Goal: Transaction & Acquisition: Download file/media

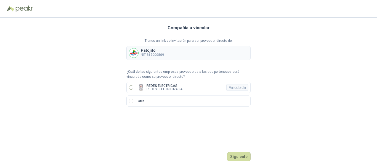
click at [137, 90] on span "REDES ELECTRICAS REDES ELECTRICAS S.A. Vinculada" at bounding box center [161, 87] width 50 height 7
click at [240, 155] on button "Ingresar" at bounding box center [240, 156] width 22 height 9
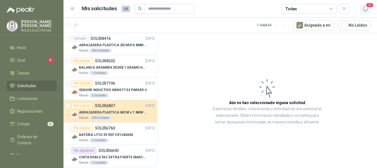
click at [367, 7] on span "20" at bounding box center [370, 4] width 8 height 5
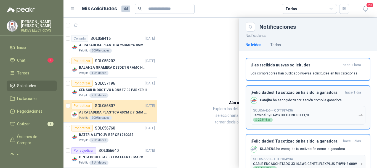
scroll to position [28, 0]
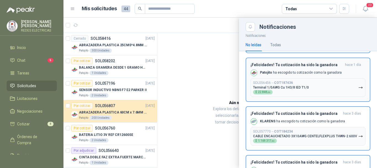
click at [358, 86] on icon "button" at bounding box center [360, 87] width 5 height 5
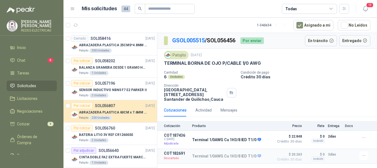
drag, startPoint x: 256, startPoint y: 41, endPoint x: 275, endPoint y: 48, distance: 20.4
click at [260, 42] on div "Por enviar" at bounding box center [252, 40] width 23 height 7
click at [369, 10] on button "19" at bounding box center [366, 9] width 10 height 10
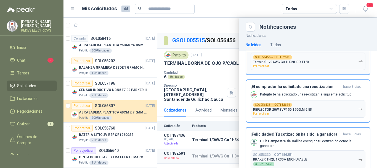
scroll to position [304, 0]
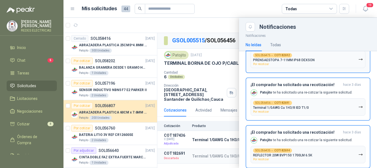
click at [354, 68] on button "SOL056475 → COT182692 PRENSAESTOPA 7-11MM IP68 DEXSON Por recotizar" at bounding box center [308, 59] width 115 height 17
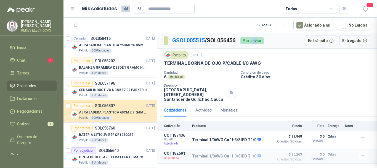
scroll to position [201, 0]
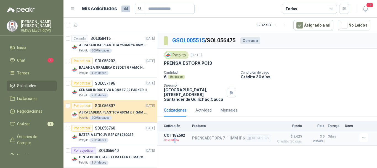
drag, startPoint x: 174, startPoint y: 139, endPoint x: 178, endPoint y: 139, distance: 3.9
click at [176, 139] on p "Descartada" at bounding box center [176, 140] width 25 height 6
drag, startPoint x: 282, startPoint y: 136, endPoint x: 293, endPoint y: 138, distance: 11.9
click at [282, 136] on span "$ 8.625" at bounding box center [289, 136] width 28 height 7
click at [258, 139] on button "Detalles" at bounding box center [258, 137] width 26 height 7
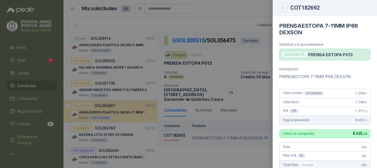
click at [284, 8] on icon "Close" at bounding box center [283, 8] width 5 height 5
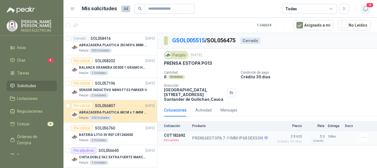
click at [367, 6] on span "18" at bounding box center [370, 4] width 8 height 5
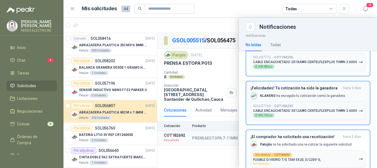
scroll to position [138, 0]
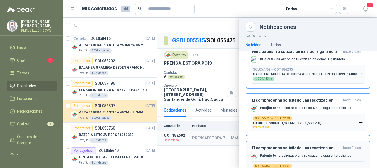
click at [350, 131] on button "SOL056525 → COT182693 FUSIBLE D/VIDRIO T/G TAM 5X20, D/220V-0, Por recotizar" at bounding box center [308, 122] width 115 height 17
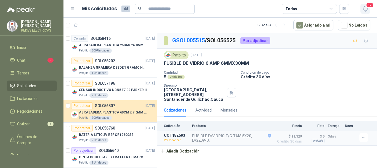
click at [368, 9] on icon "button" at bounding box center [365, 8] width 5 height 5
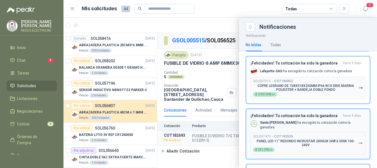
scroll to position [414, 0]
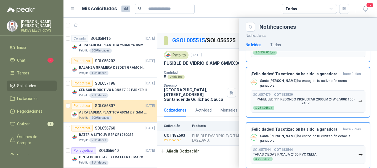
click at [188, 15] on header "Mis solicitudes 44 Todas 17" at bounding box center [221, 9] width 314 height 18
click at [24, 62] on span "Chat" at bounding box center [21, 60] width 8 height 6
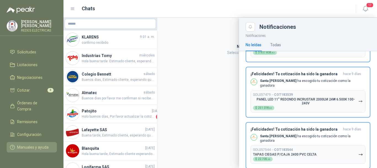
scroll to position [40, 0]
click at [213, 40] on div at bounding box center [221, 93] width 314 height 150
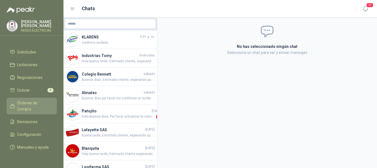
click at [35, 97] on link "Órdenes de Compra" at bounding box center [32, 105] width 50 height 17
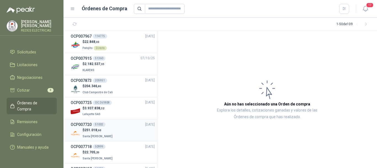
click at [125, 44] on div "$ 22.848 ,00 Patojito Directo" at bounding box center [113, 44] width 84 height 11
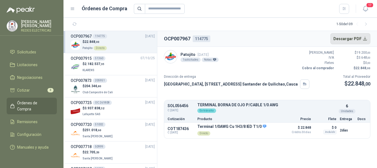
click at [342, 39] on button "Descargar PDF" at bounding box center [351, 38] width 40 height 11
click at [348, 37] on button "Descargar PDF" at bounding box center [351, 38] width 40 height 11
click at [309, 154] on section "OCP007967 114775 Descargar PDF Patojito [DATE] 1 solicitudes Notas Valor Bruto …" at bounding box center [267, 99] width 220 height 137
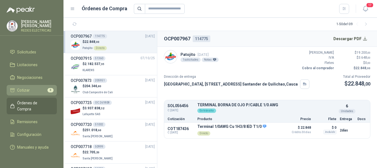
click at [23, 87] on span "Cotizar" at bounding box center [23, 90] width 13 height 6
